Goal: Transaction & Acquisition: Purchase product/service

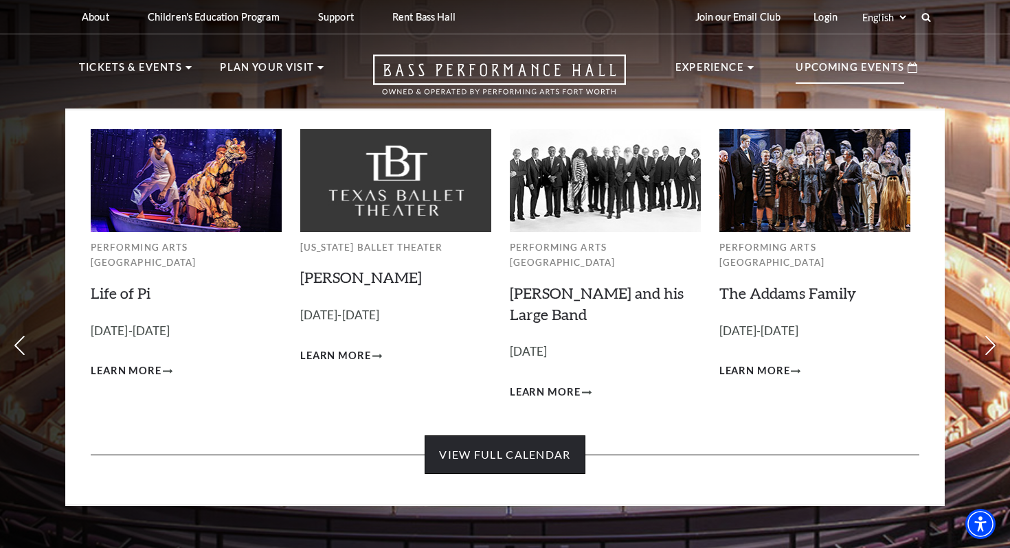
click at [502, 436] on link "View Full Calendar" at bounding box center [505, 455] width 160 height 38
click at [504, 436] on link "View Full Calendar" at bounding box center [505, 455] width 160 height 38
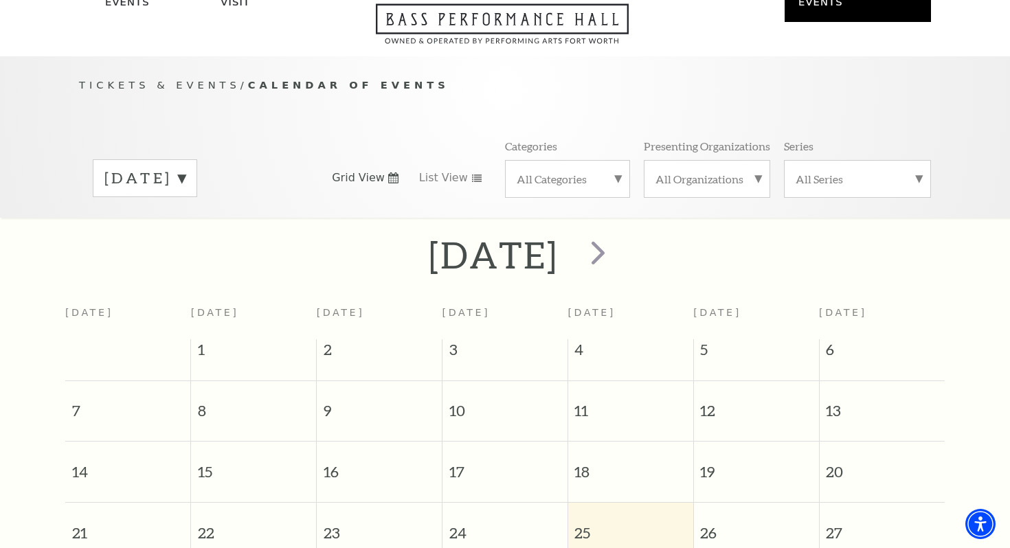
scroll to position [81, 0]
click at [185, 169] on label "September 2025" at bounding box center [144, 179] width 81 height 21
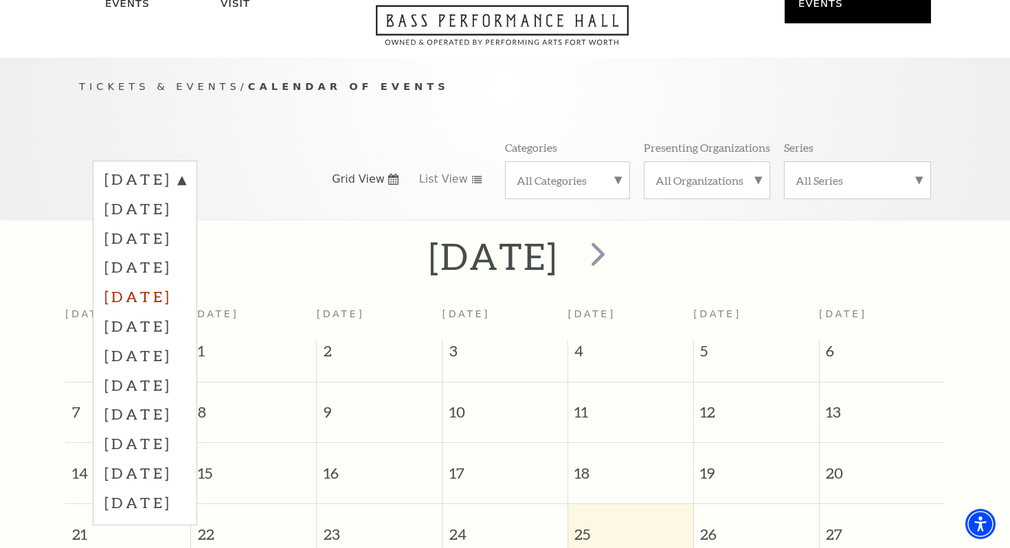
click at [179, 282] on label "January 2026" at bounding box center [144, 297] width 81 height 30
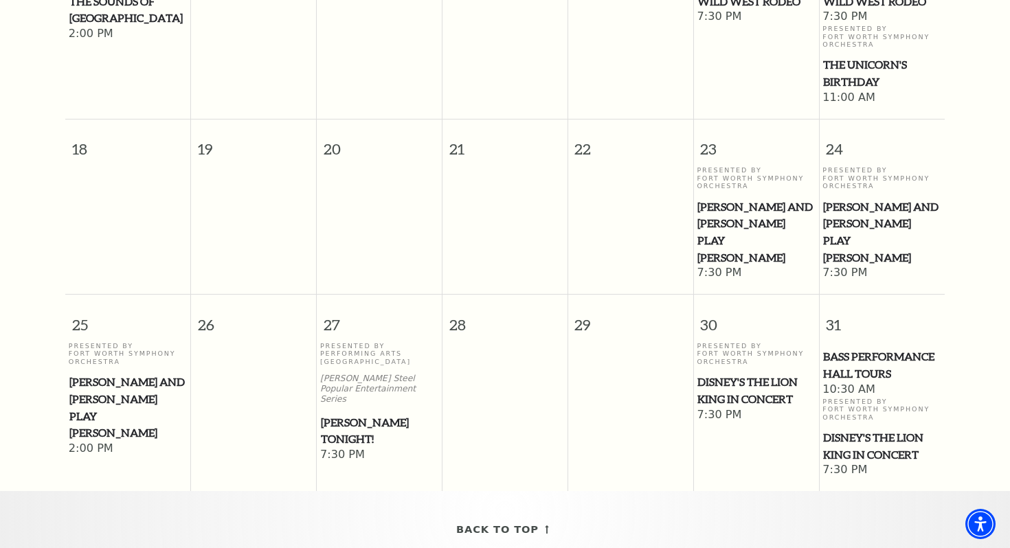
scroll to position [756, 0]
click at [350, 413] on span "Mark Twain Tonight!" at bounding box center [379, 430] width 117 height 34
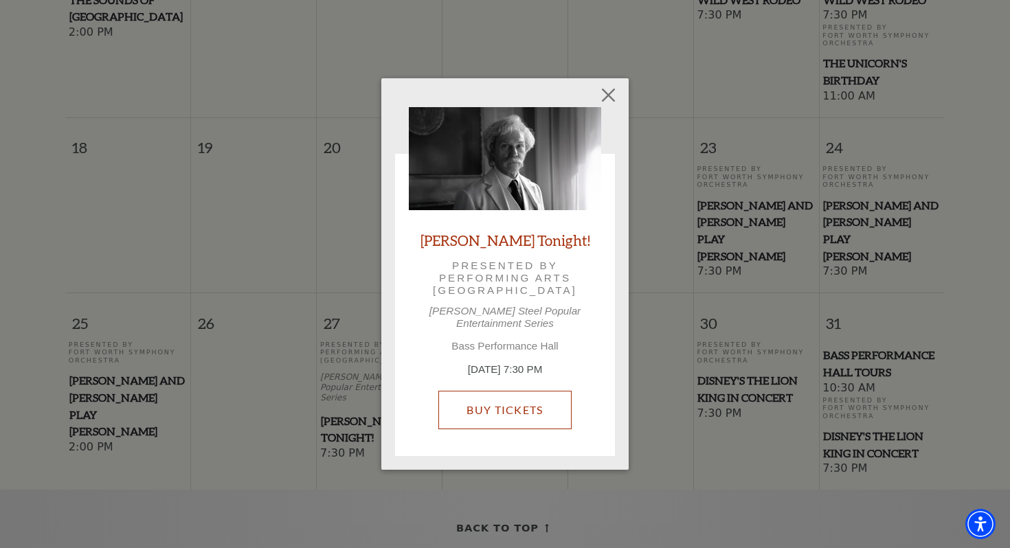
click at [509, 398] on link "Buy Tickets" at bounding box center [504, 410] width 133 height 38
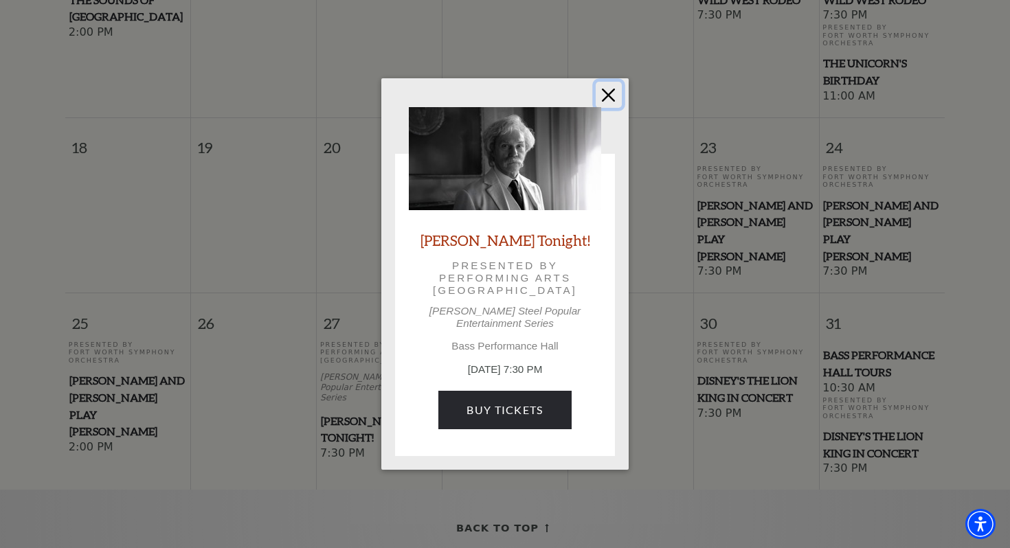
click at [615, 98] on button "Close" at bounding box center [609, 95] width 26 height 26
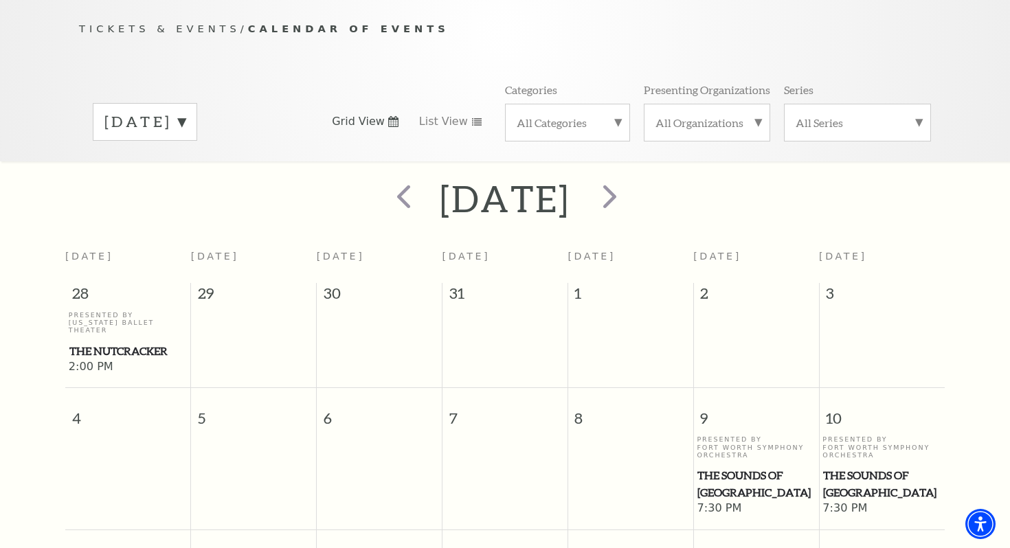
scroll to position [137, 0]
click at [185, 113] on label "January 2026" at bounding box center [144, 123] width 81 height 21
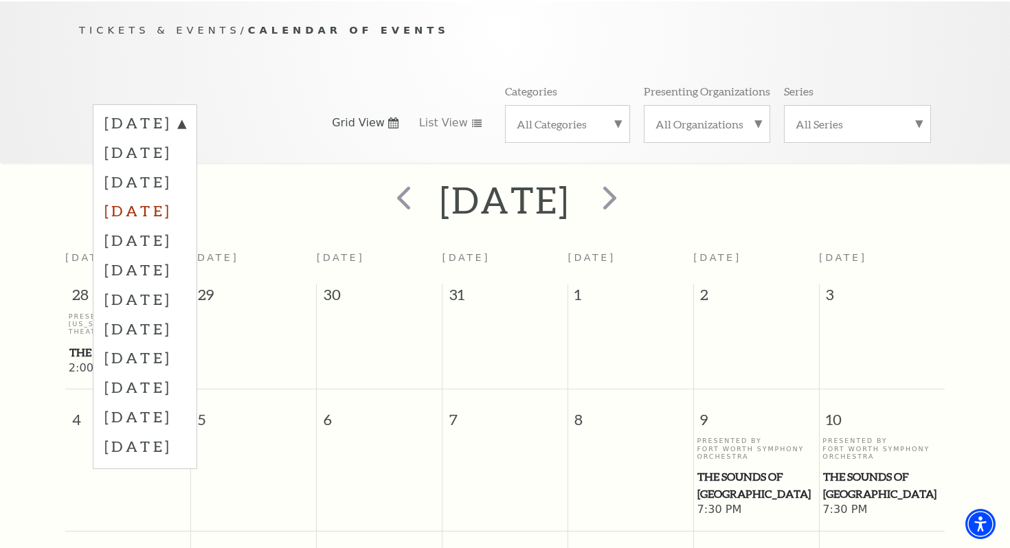
click at [185, 196] on label "December 2025" at bounding box center [144, 211] width 81 height 30
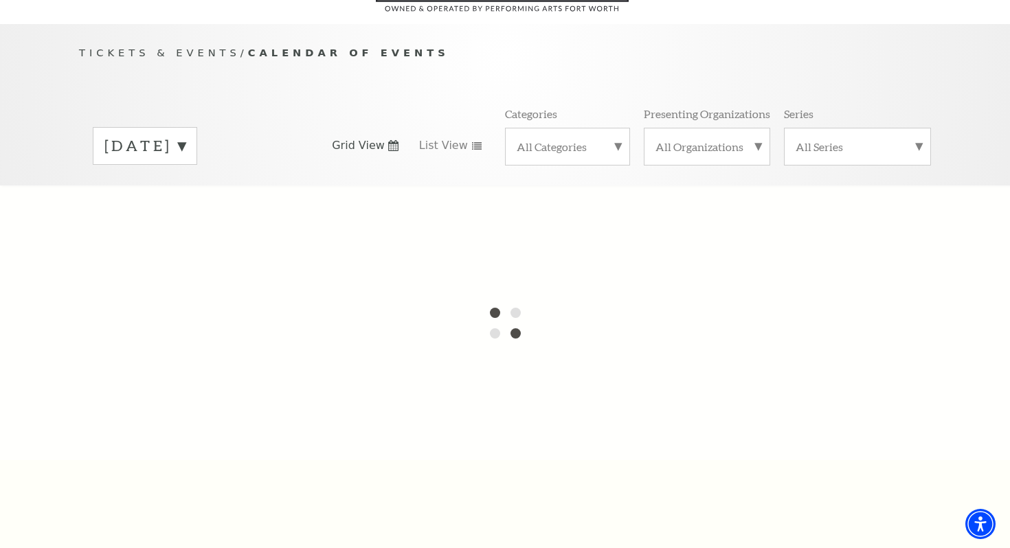
scroll to position [113, 0]
click at [197, 129] on div "January 2026" at bounding box center [145, 148] width 104 height 38
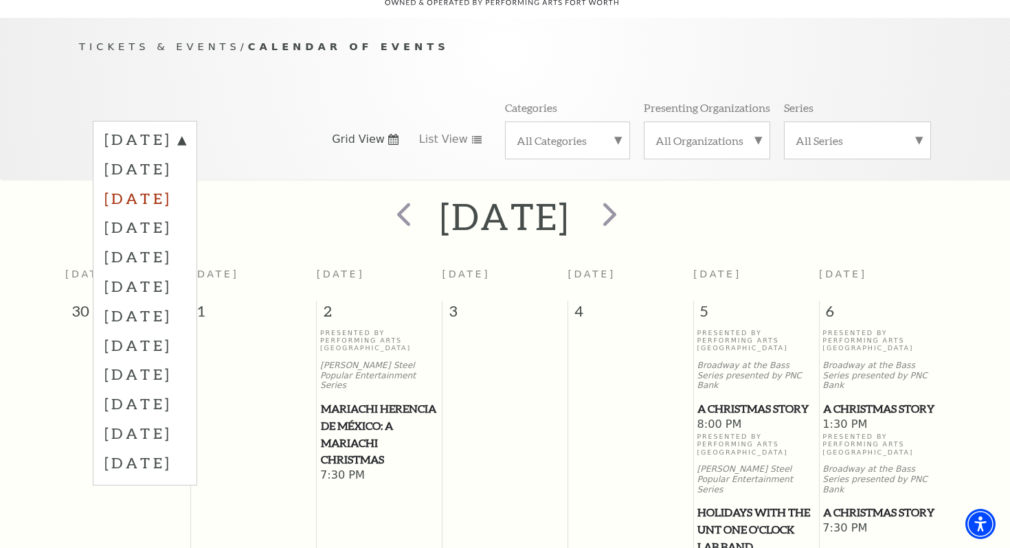
scroll to position [122, 0]
click at [619, 409] on td at bounding box center [630, 449] width 126 height 242
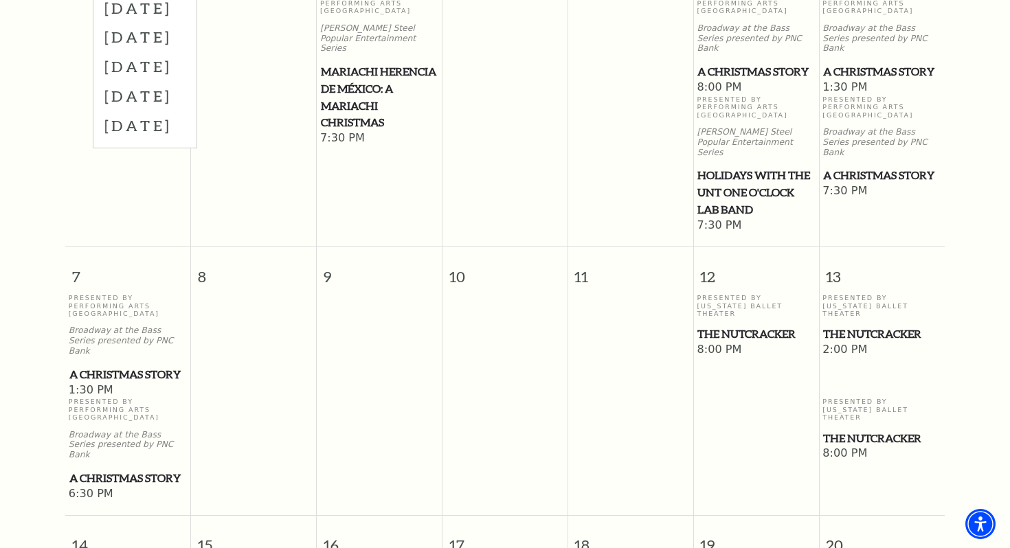
scroll to position [459, 0]
click at [865, 325] on span "The Nutcracker" at bounding box center [881, 333] width 117 height 17
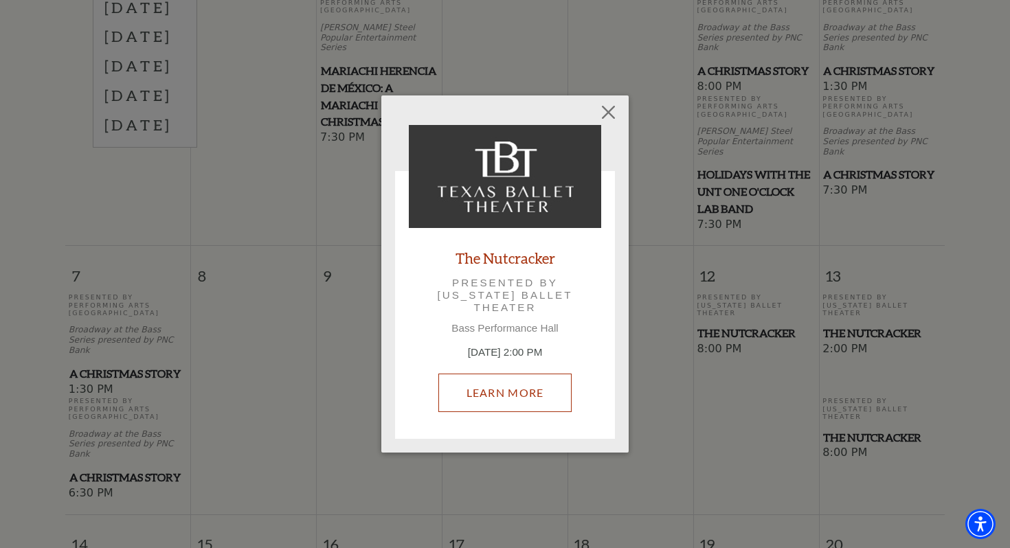
click at [497, 396] on link "Learn More" at bounding box center [505, 393] width 134 height 38
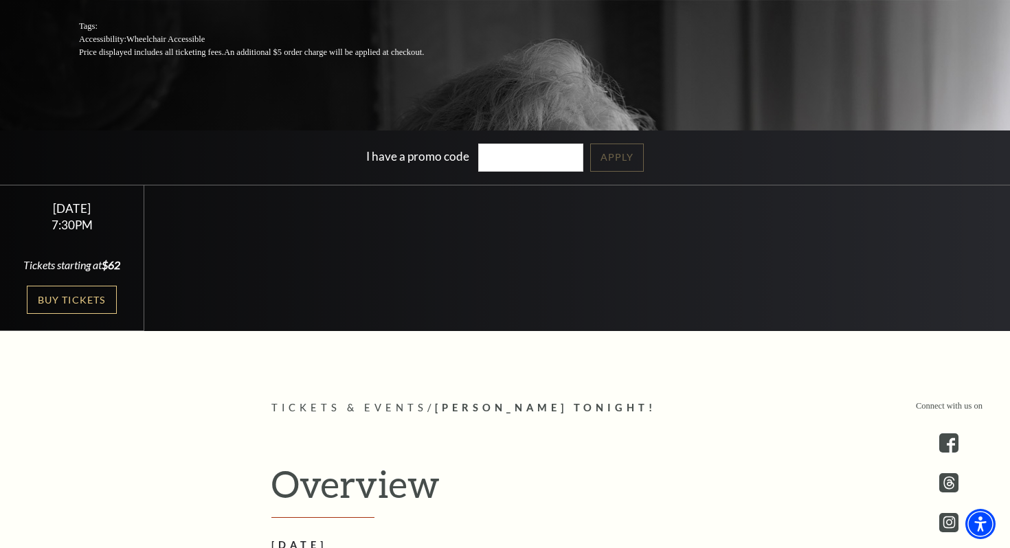
scroll to position [282, 0]
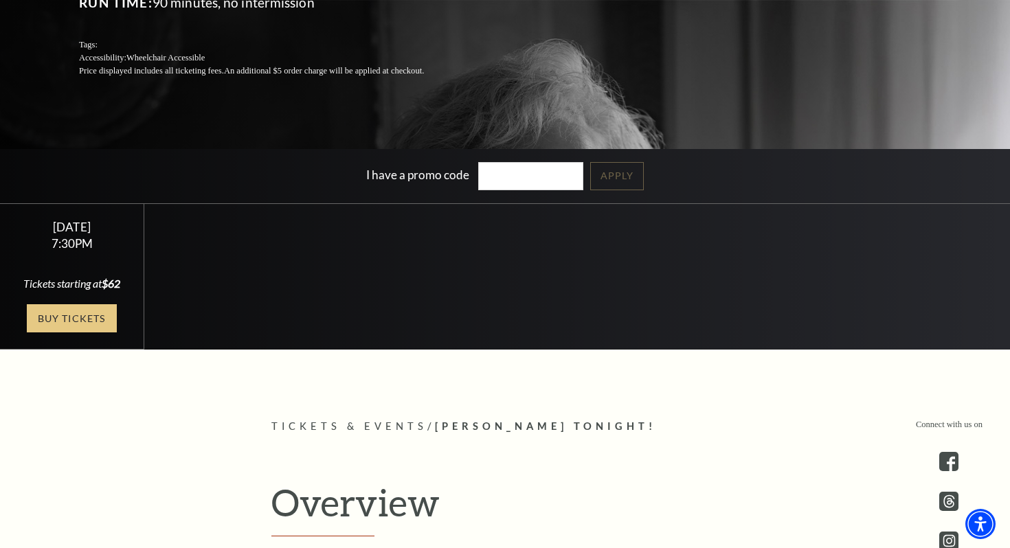
click at [70, 311] on link "Buy Tickets" at bounding box center [71, 318] width 89 height 28
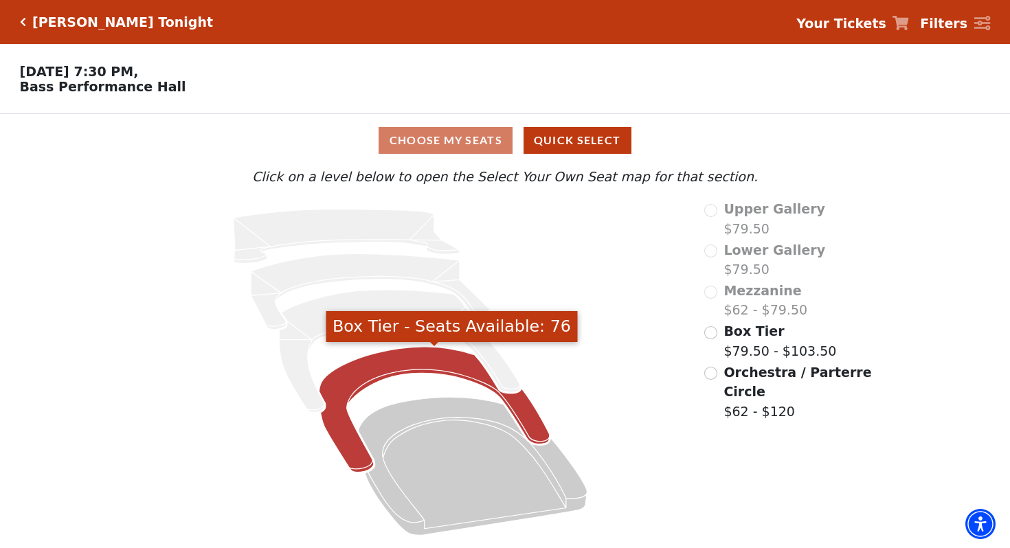
click at [346, 390] on icon "Box Tier - Seats Available: 76" at bounding box center [434, 410] width 231 height 126
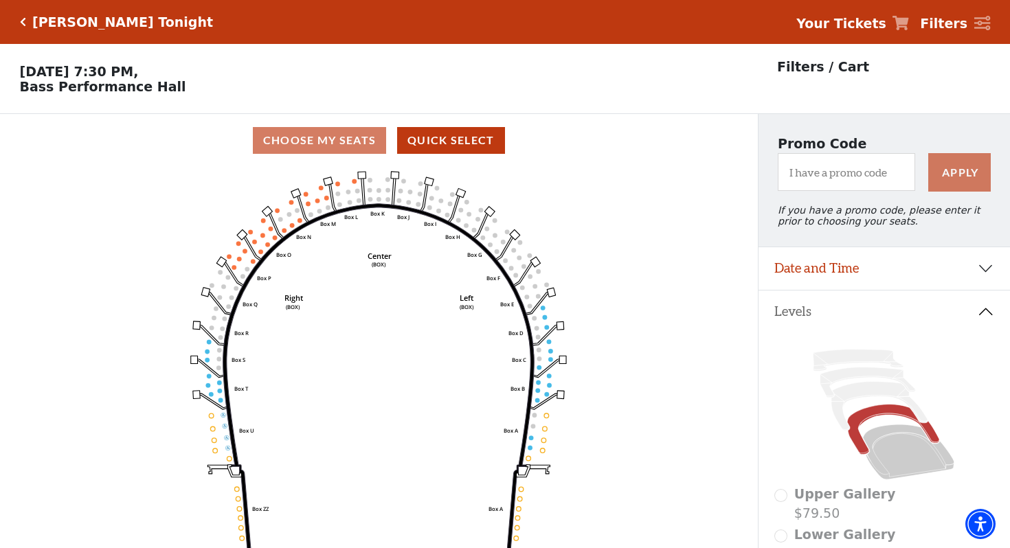
scroll to position [63, 0]
